Goal: Task Accomplishment & Management: Manage account settings

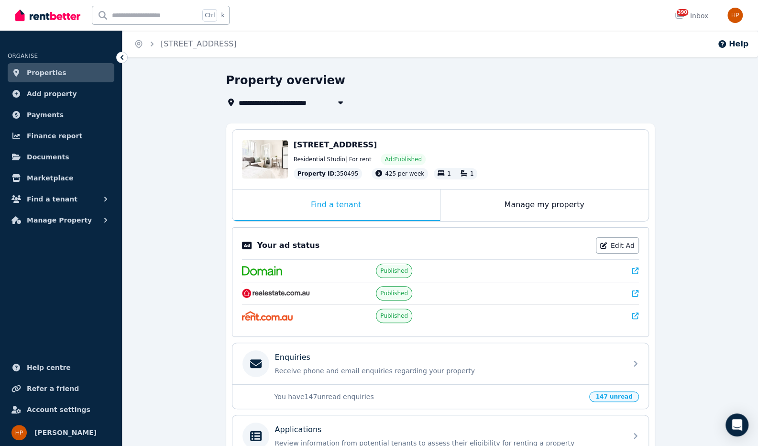
click at [125, 60] on icon at bounding box center [122, 58] width 10 height 10
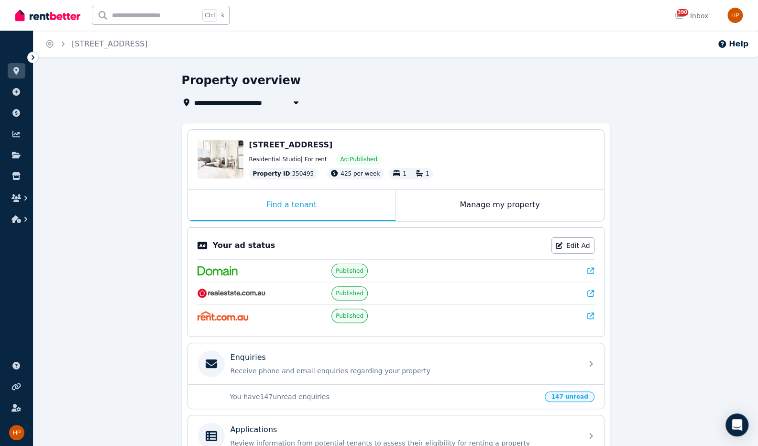
click at [32, 60] on icon at bounding box center [33, 58] width 10 height 10
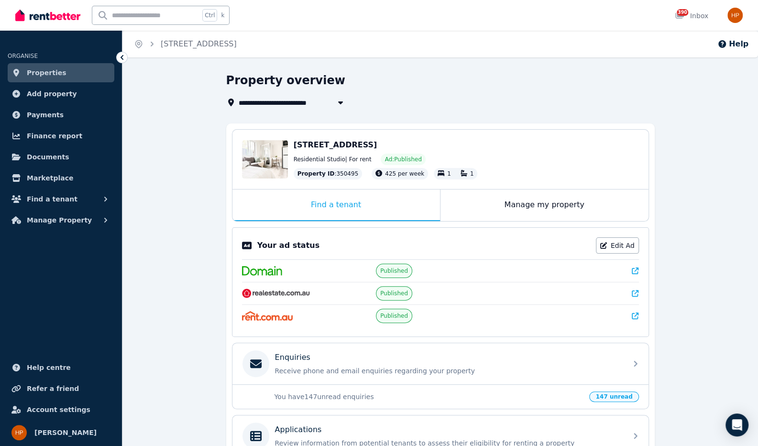
click at [51, 67] on span "Properties" at bounding box center [47, 72] width 40 height 11
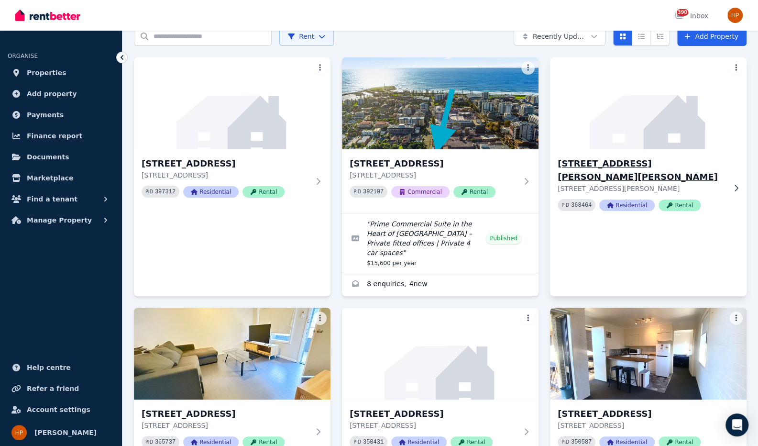
scroll to position [48, 0]
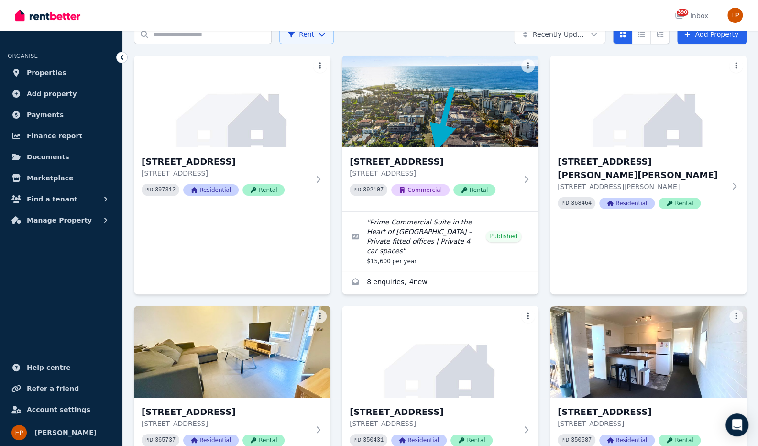
click at [544, 283] on div "[STREET_ADDRESS][GEOGRAPHIC_DATA][STREET_ADDRESS] PID 397312 Residential Rental…" at bounding box center [440, 439] width 612 height 768
click at [543, 292] on div "[STREET_ADDRESS][GEOGRAPHIC_DATA][STREET_ADDRESS] PID 397312 Residential Rental…" at bounding box center [440, 439] width 612 height 768
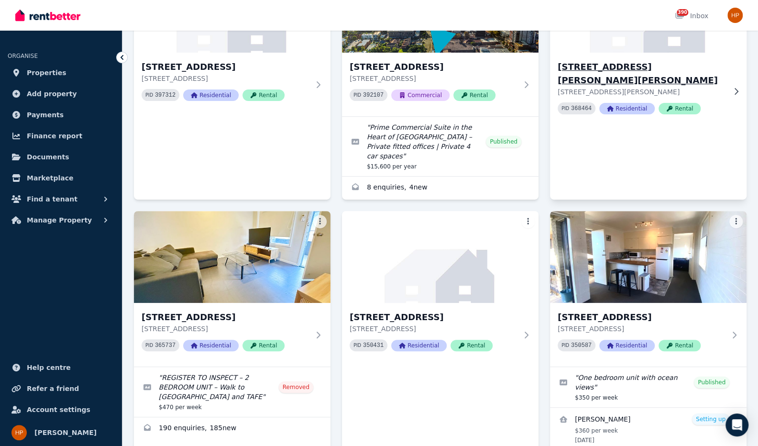
scroll to position [143, 0]
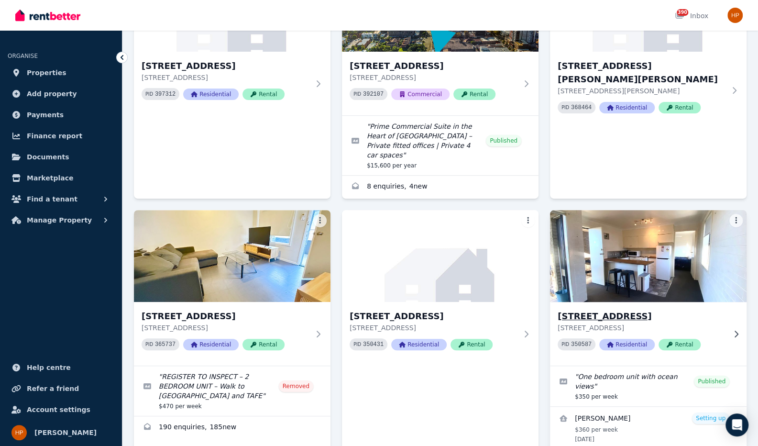
click at [598, 309] on h3 "[STREET_ADDRESS]" at bounding box center [641, 315] width 168 height 13
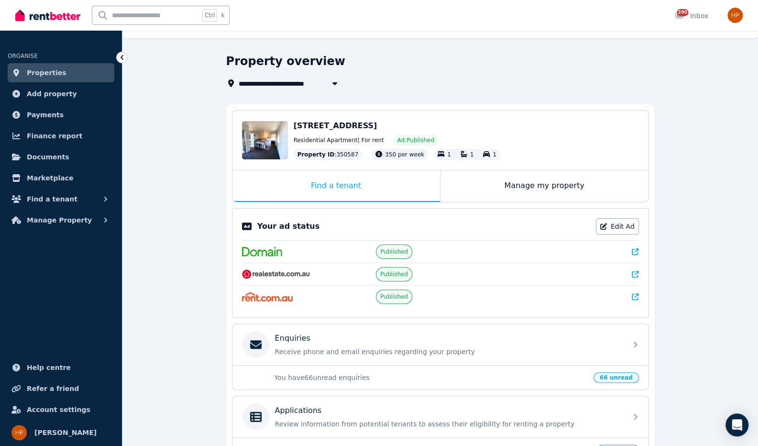
scroll to position [48, 0]
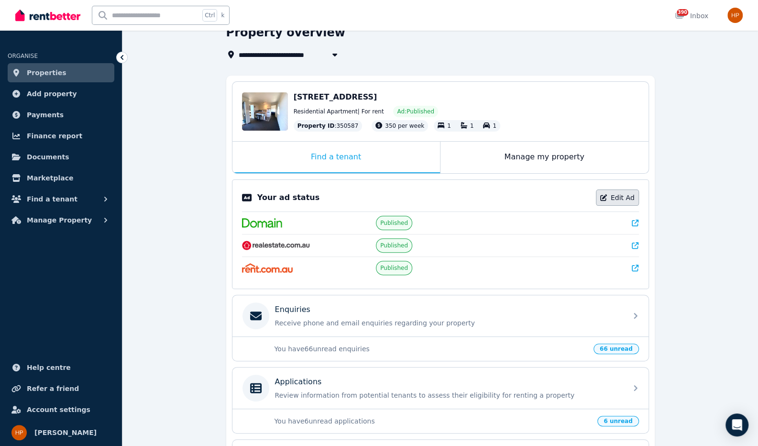
click at [622, 197] on link "Edit Ad" at bounding box center [617, 197] width 43 height 16
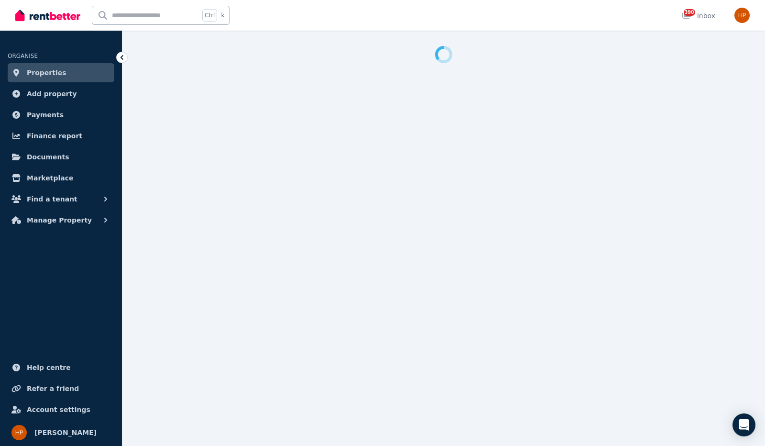
select select "**********"
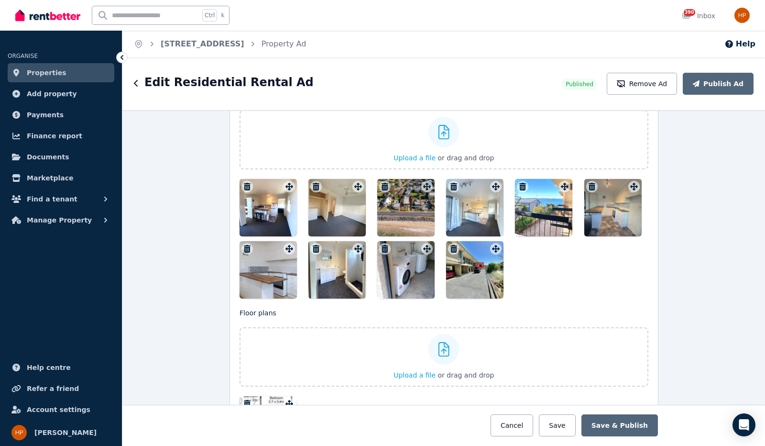
scroll to position [1178, 0]
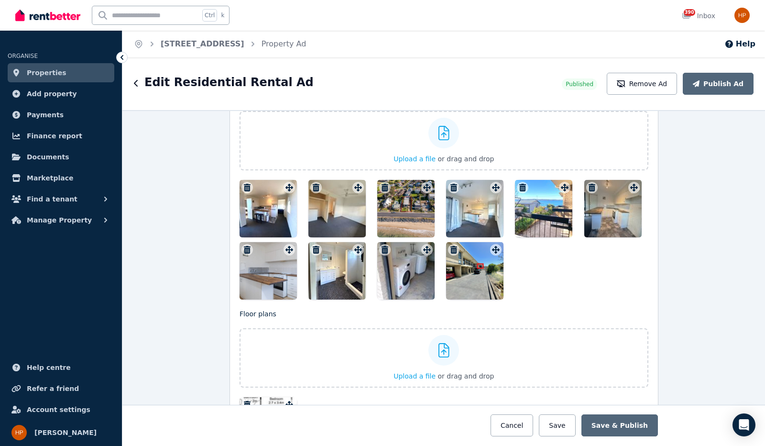
click at [557, 296] on div "Photos Upload a file or drag and drop To pick up a draggable item, press the sp…" at bounding box center [444, 273] width 409 height 362
